Goal: Use online tool/utility: Utilize a website feature to perform a specific function

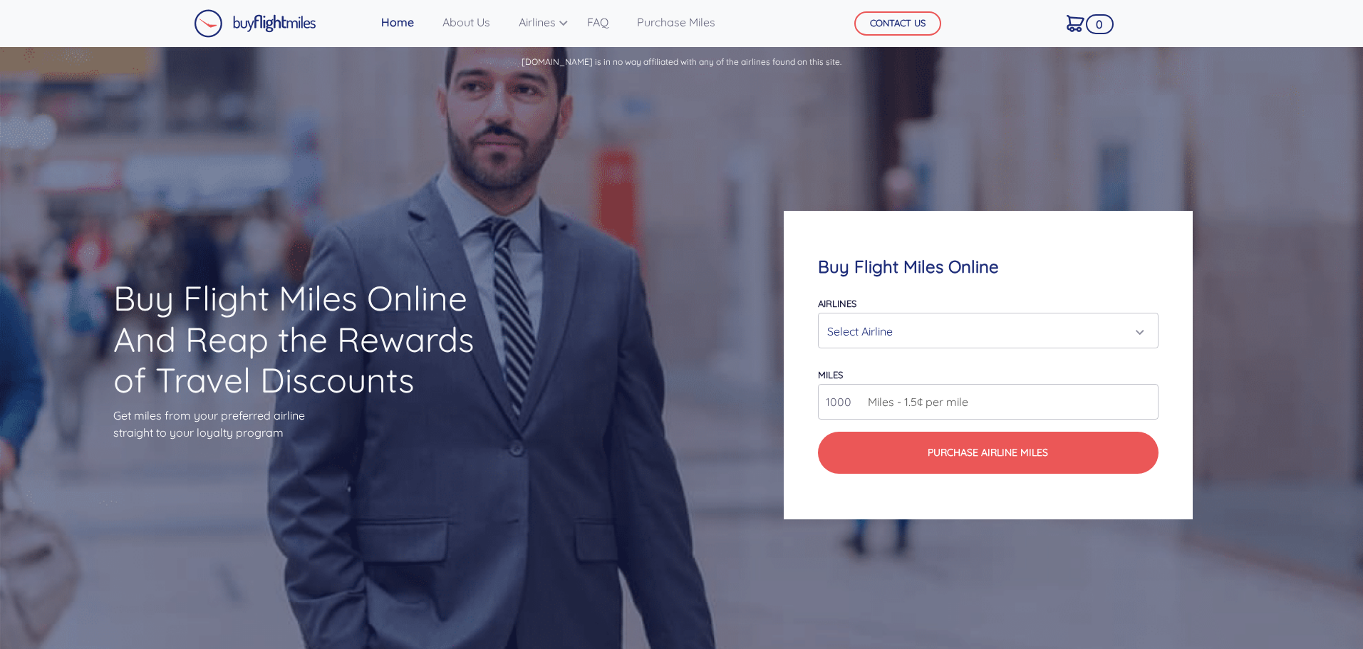
click at [936, 352] on form "Airlines Air Canada Aeroplan Air France/KLM Flying Blue Avianca LifeMiles Briti…" at bounding box center [988, 384] width 340 height 180
click at [936, 331] on div "Select Airline" at bounding box center [983, 331] width 313 height 27
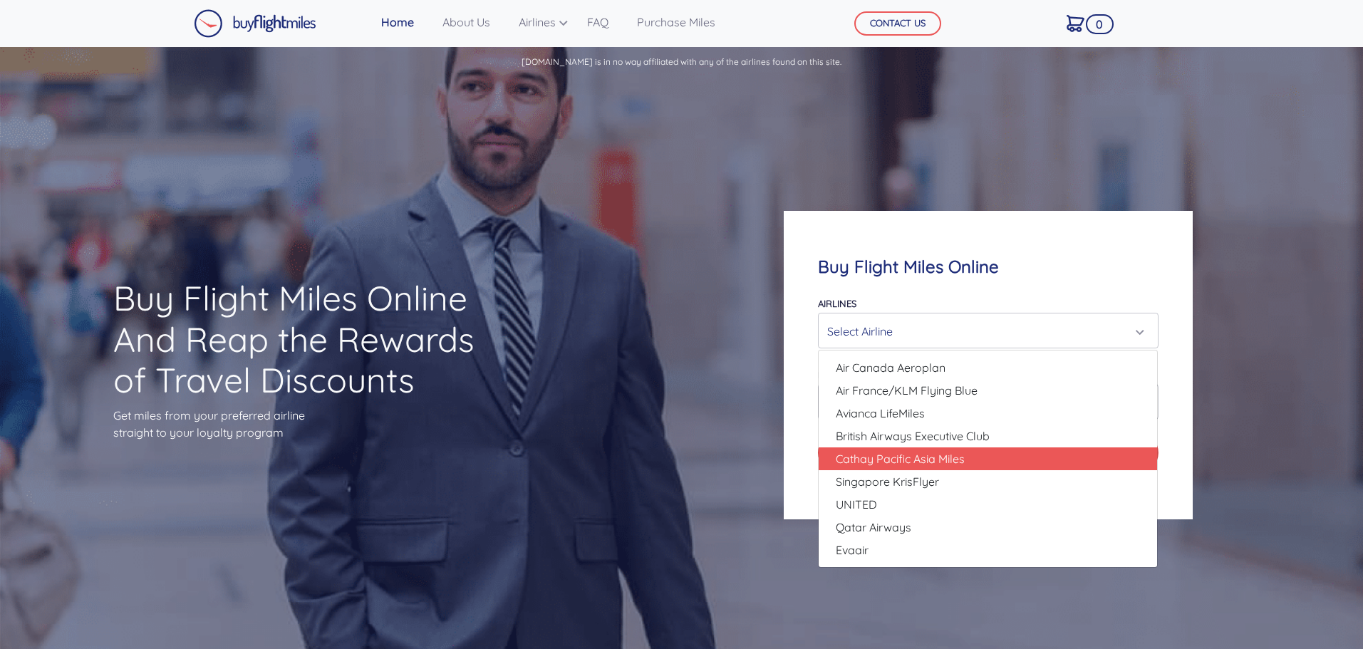
click at [929, 453] on span "Cathay Pacific Asia Miles" at bounding box center [900, 458] width 129 height 17
select select "Cathay Pacific Asia Miles"
type input "80000"
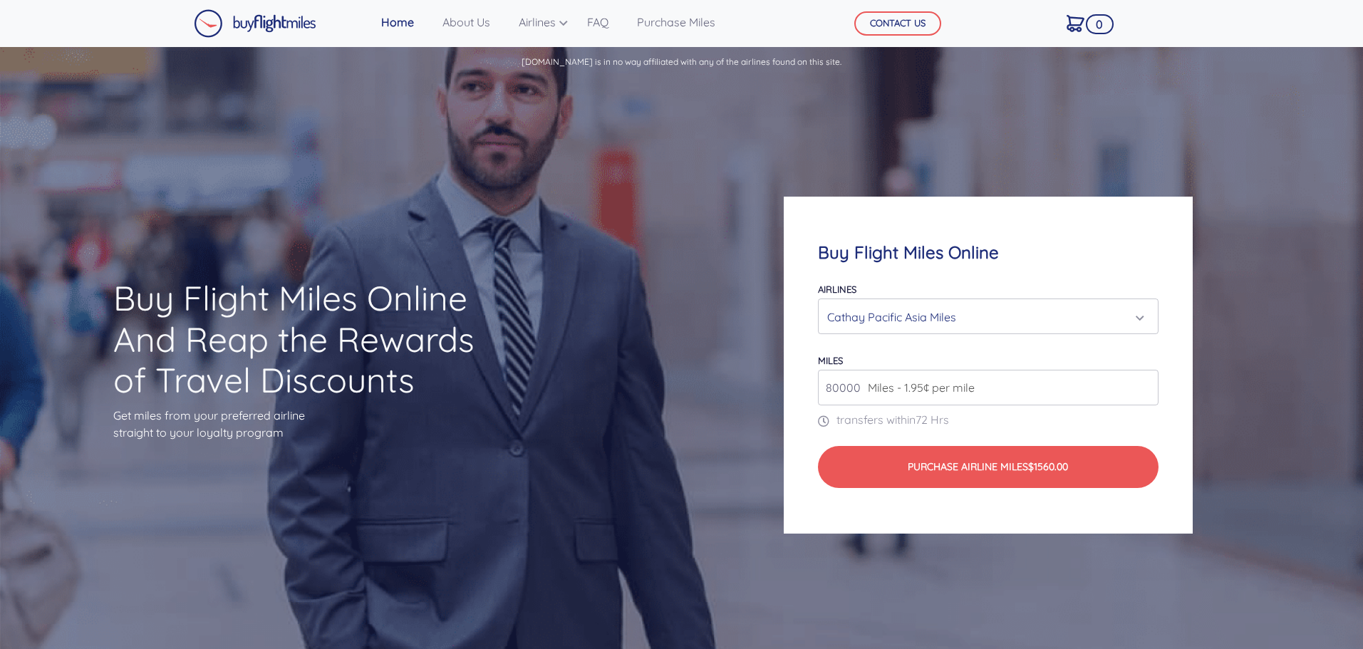
click at [935, 390] on span "Miles - 1.95¢ per mile" at bounding box center [918, 387] width 114 height 17
click at [873, 388] on span "Miles - 1.95¢ per mile" at bounding box center [918, 387] width 114 height 17
click at [857, 385] on input "80000" at bounding box center [988, 388] width 340 height 36
click at [883, 306] on div "Cathay Pacific Asia Miles" at bounding box center [983, 317] width 313 height 27
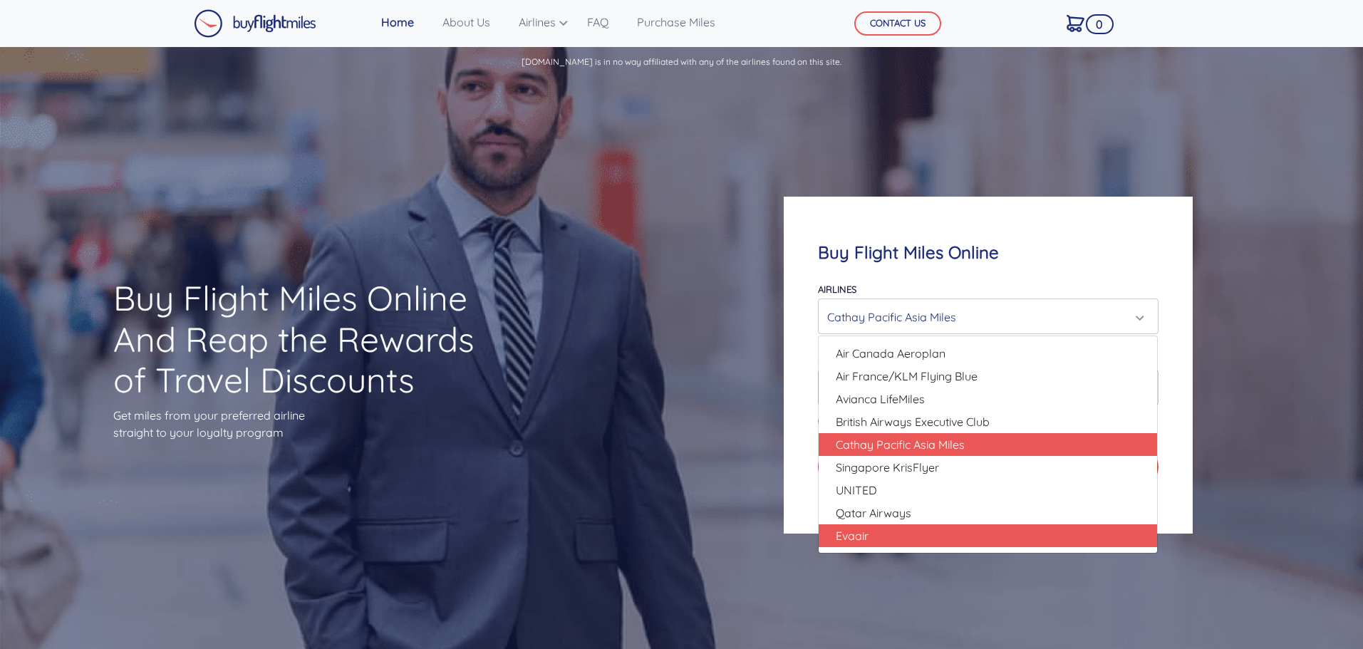
click at [877, 532] on link "Evaair" at bounding box center [988, 536] width 339 height 23
select select "Evaair"
type input "50000"
